Goal: Task Accomplishment & Management: Manage account settings

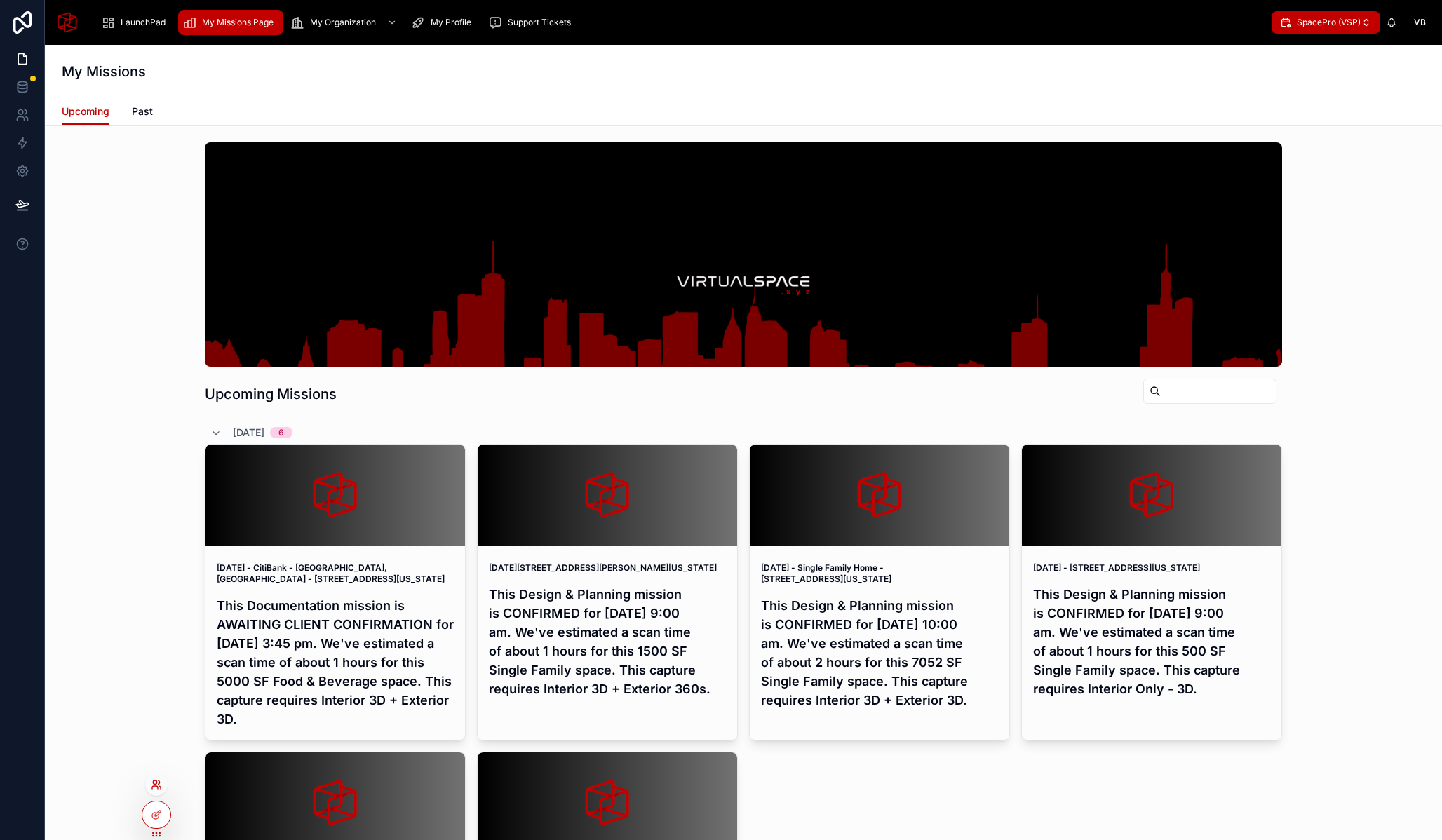
click at [157, 784] on icon at bounding box center [156, 784] width 11 height 11
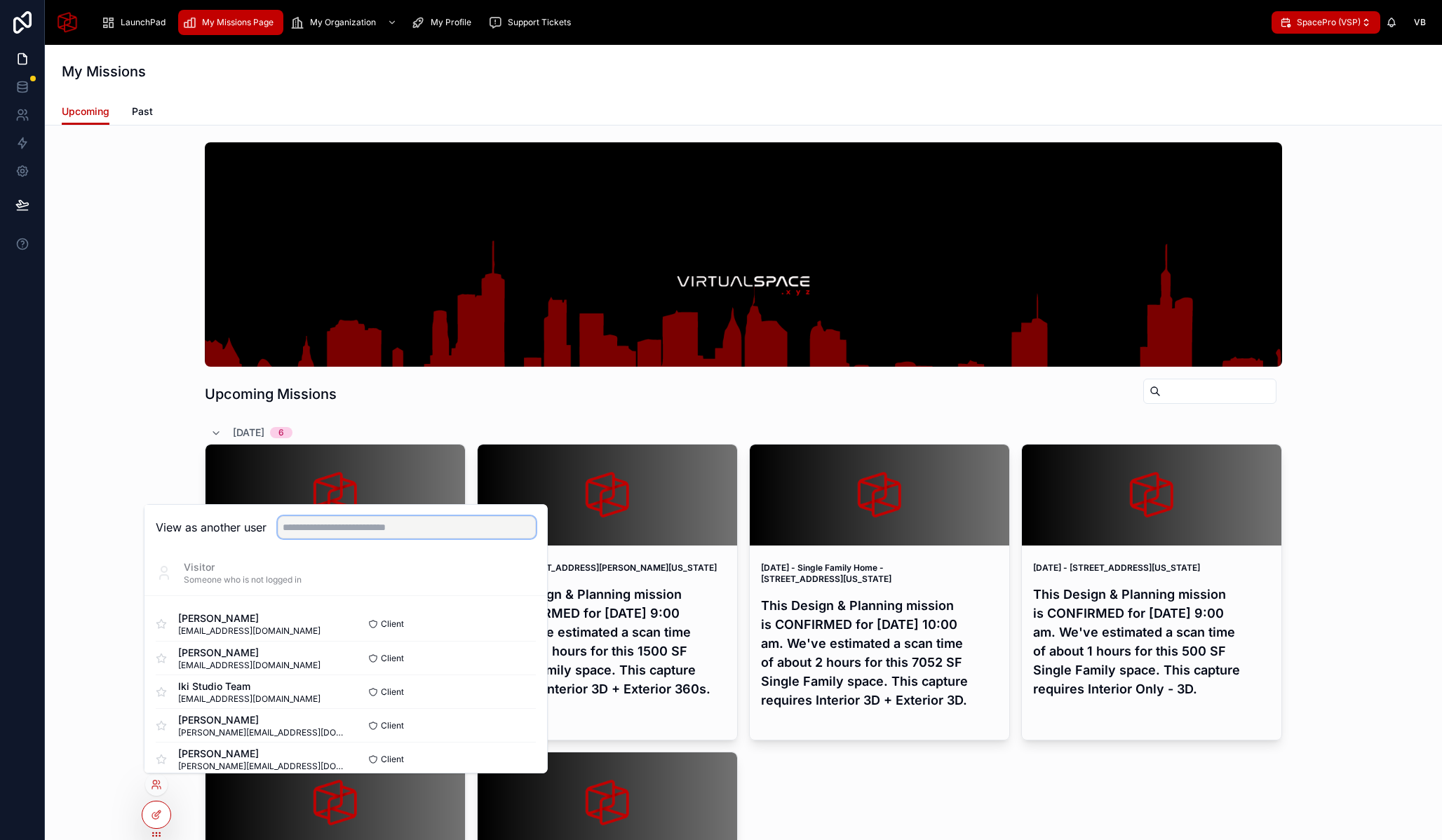
click at [313, 526] on input "text" at bounding box center [406, 527] width 258 height 22
type input "****"
click at [525, 661] on button "Select" at bounding box center [517, 658] width 36 height 21
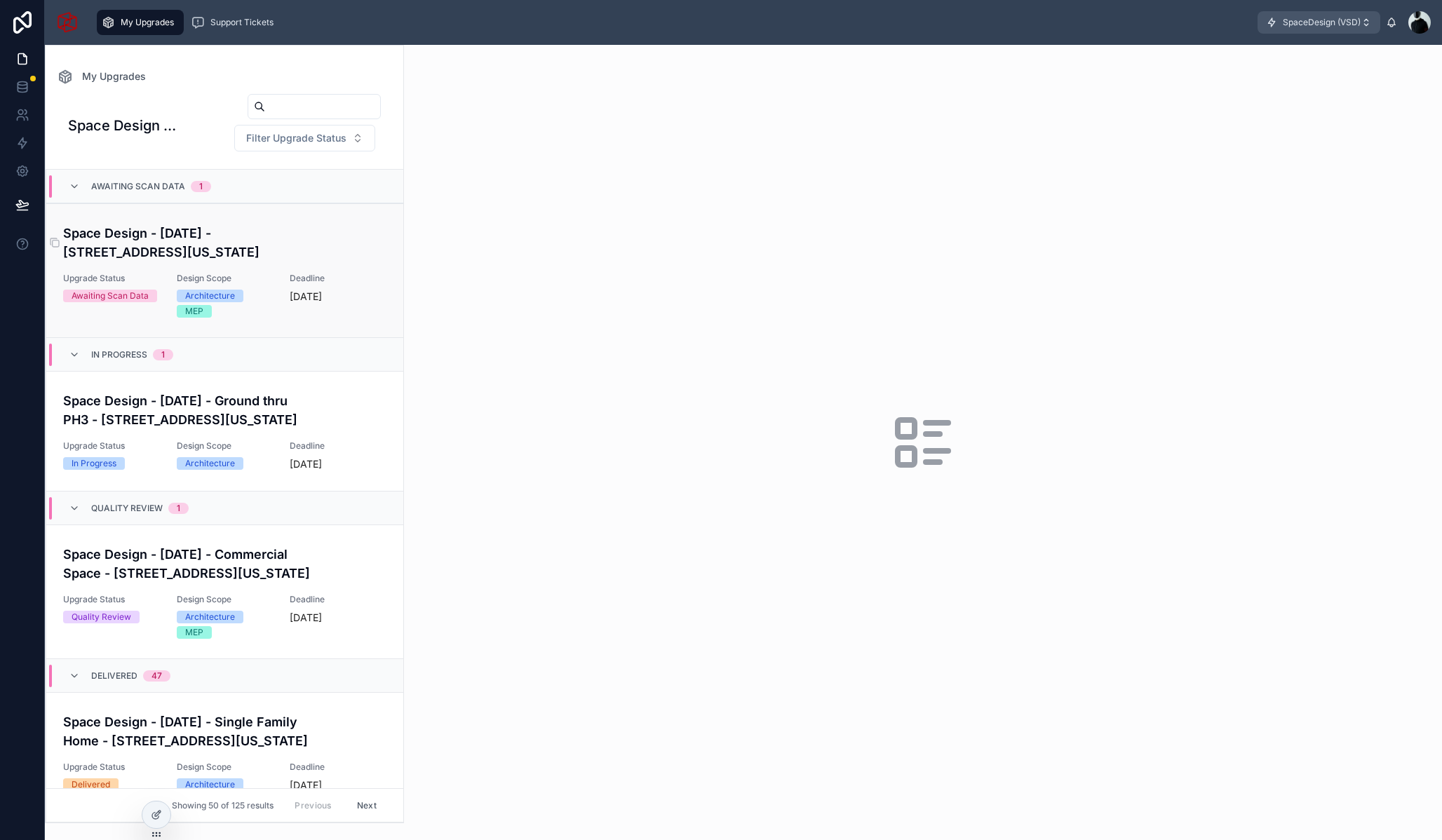
click at [269, 262] on h4 "Space Design - August 12, 2025 - Unit 500 - 3900 Biscayne Boulevard, Unit 500, …" at bounding box center [224, 242] width 323 height 38
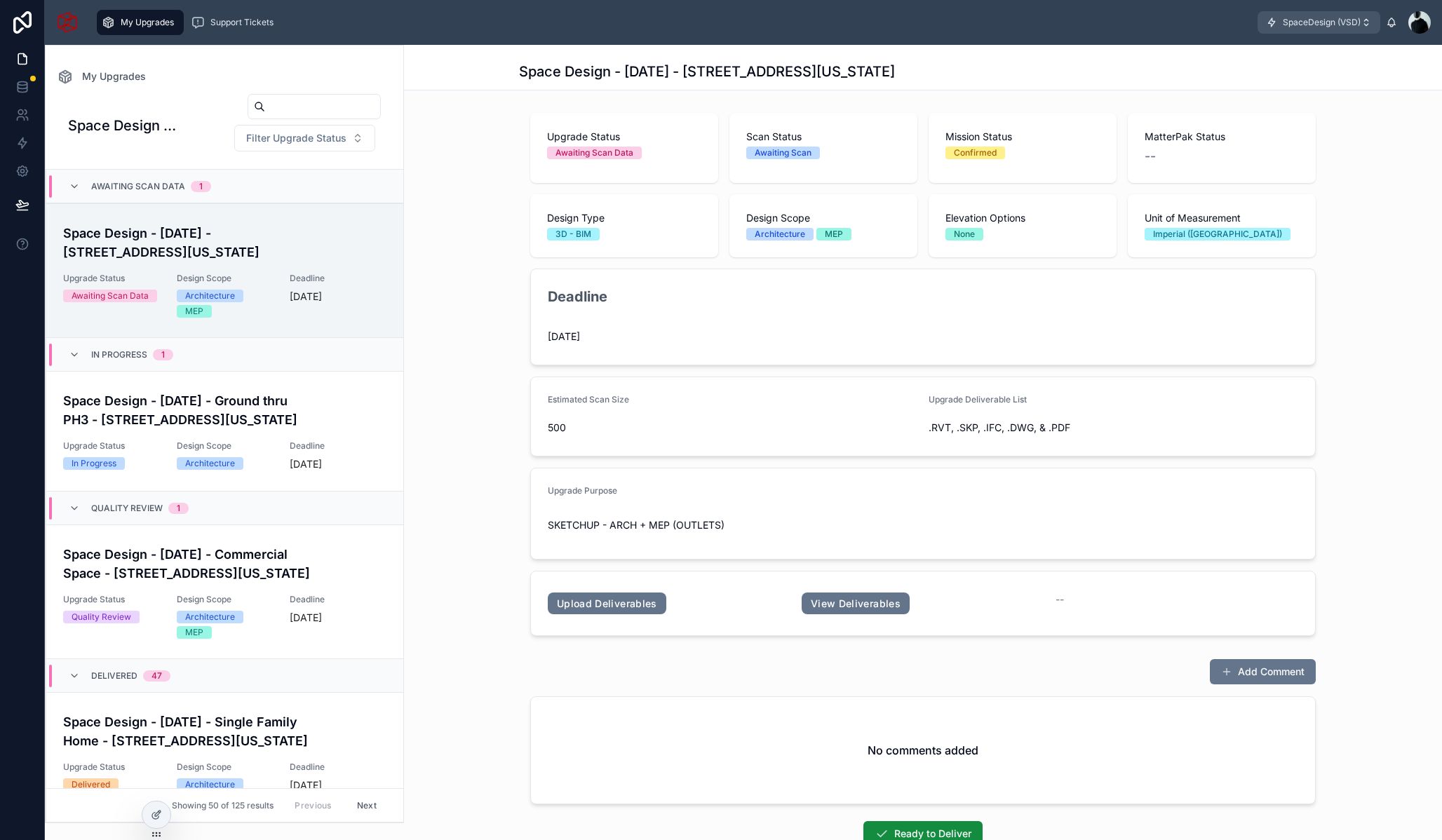
scroll to position [101, 0]
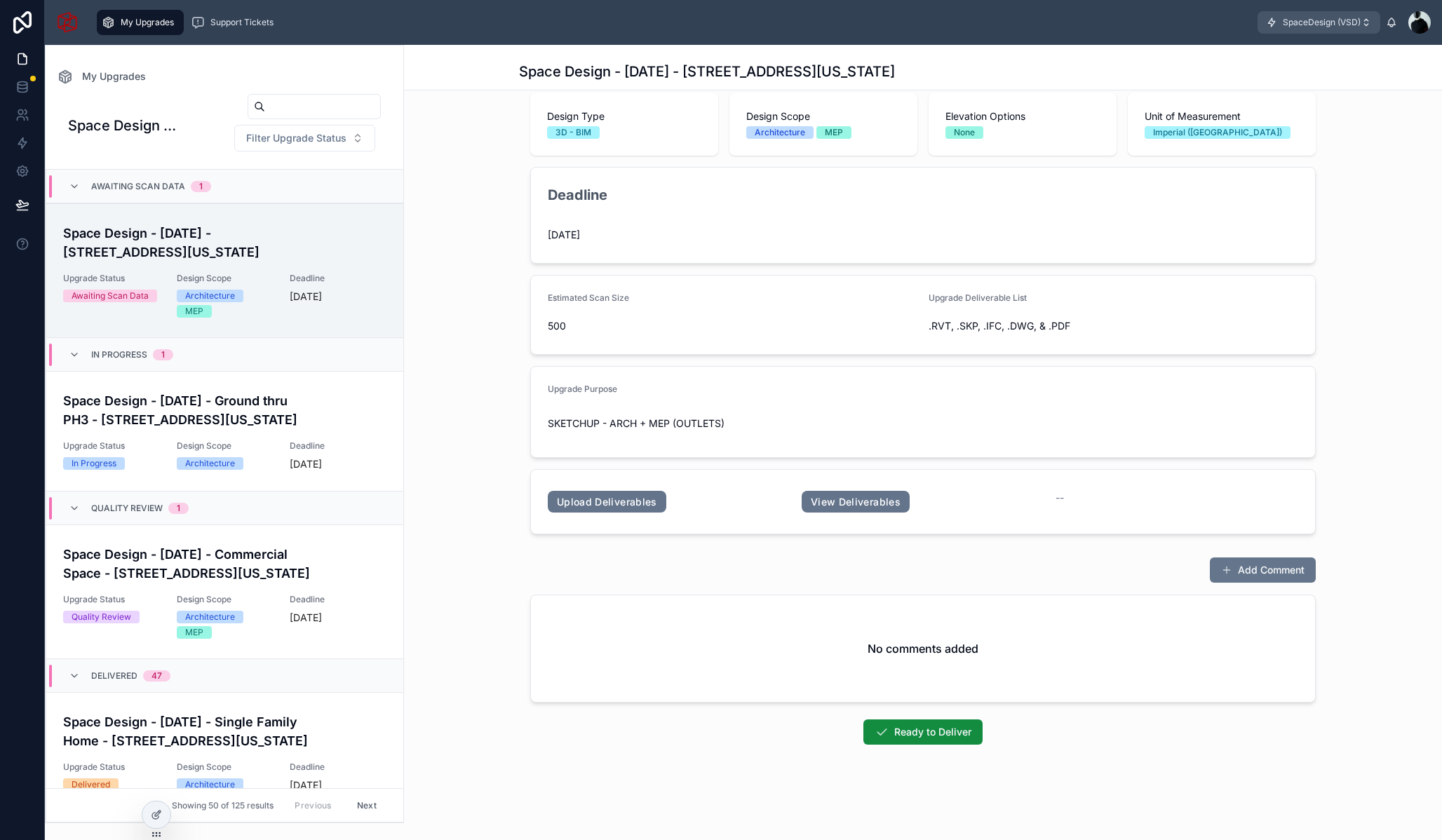
click at [1422, 20] on div at bounding box center [1420, 22] width 22 height 22
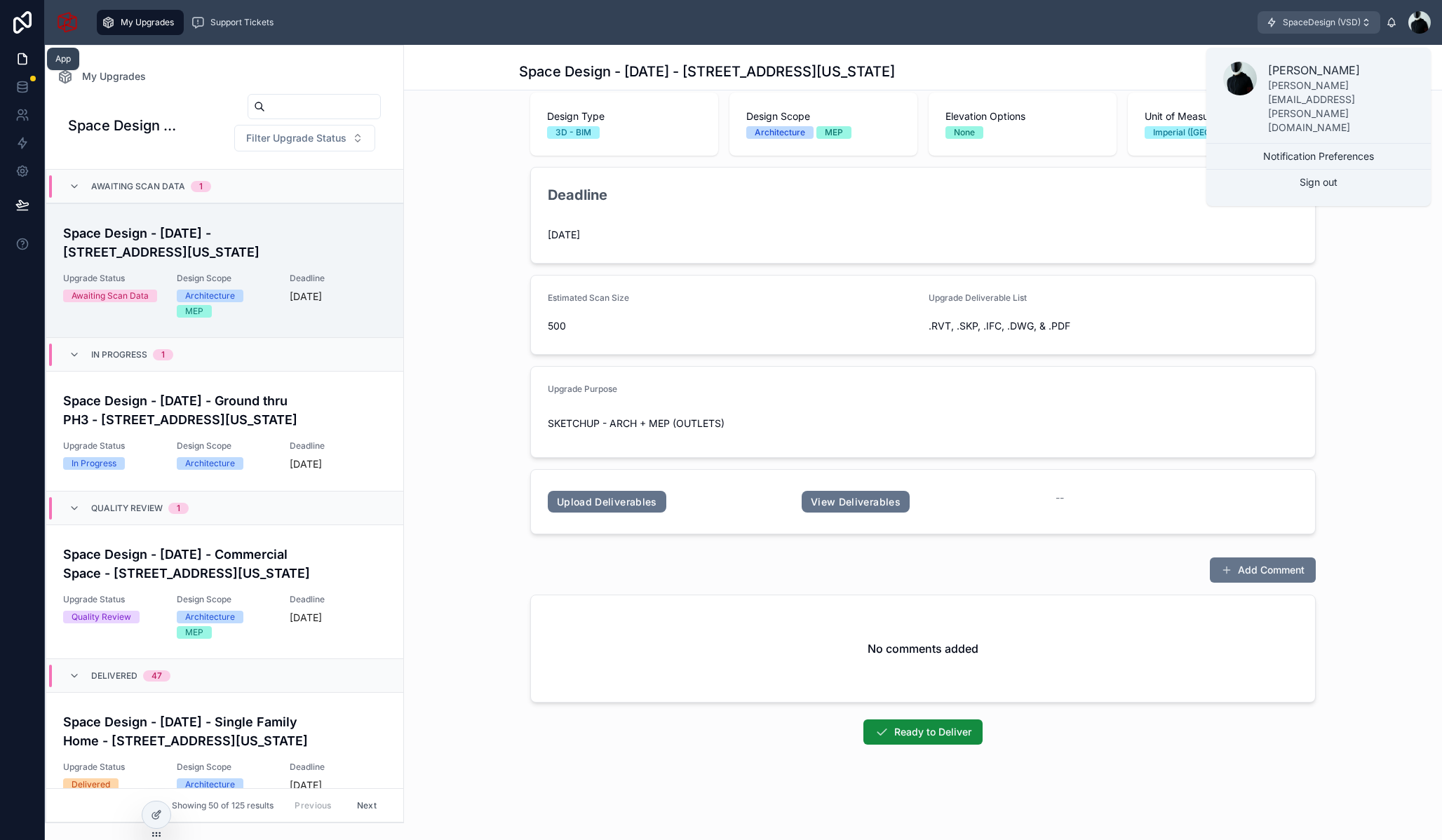
click at [24, 52] on icon at bounding box center [22, 58] width 14 height 14
